Goal: Check status: Check status

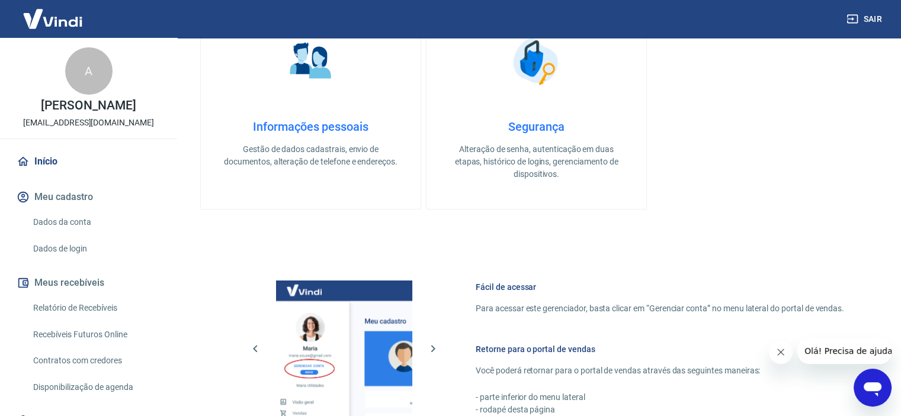
scroll to position [411, 0]
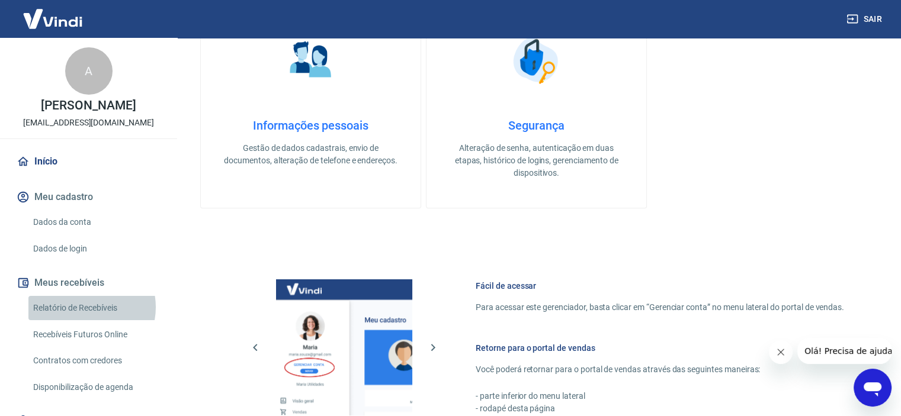
click at [85, 307] on link "Relatório de Recebíveis" at bounding box center [95, 308] width 134 height 24
